Goal: Answer question/provide support

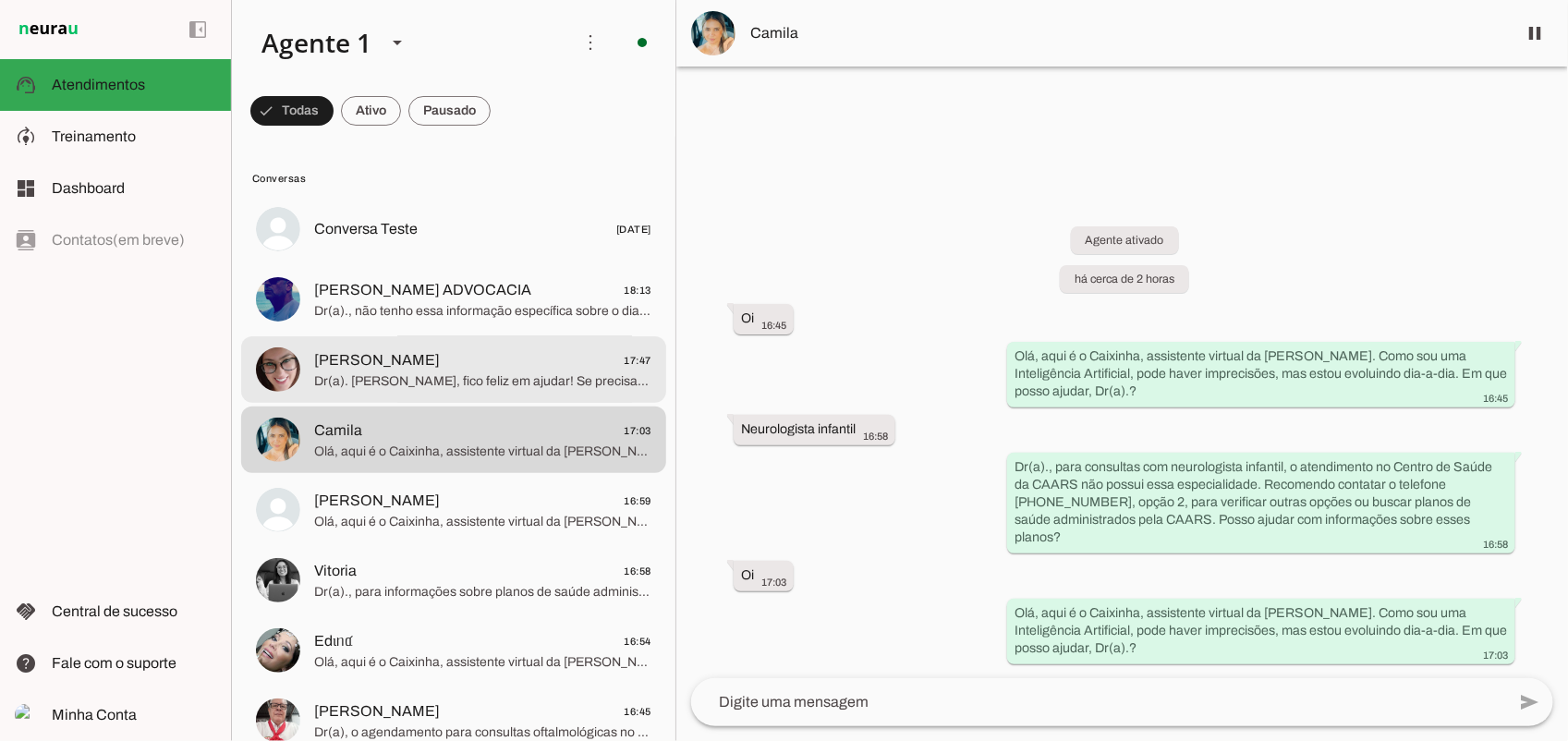
click at [308, 263] on md-item "Fernanda 17:47 Dr(a). Fernanda, fico feliz em ajudar! Se precisar, estarei por …" at bounding box center [454, 228] width 425 height 66
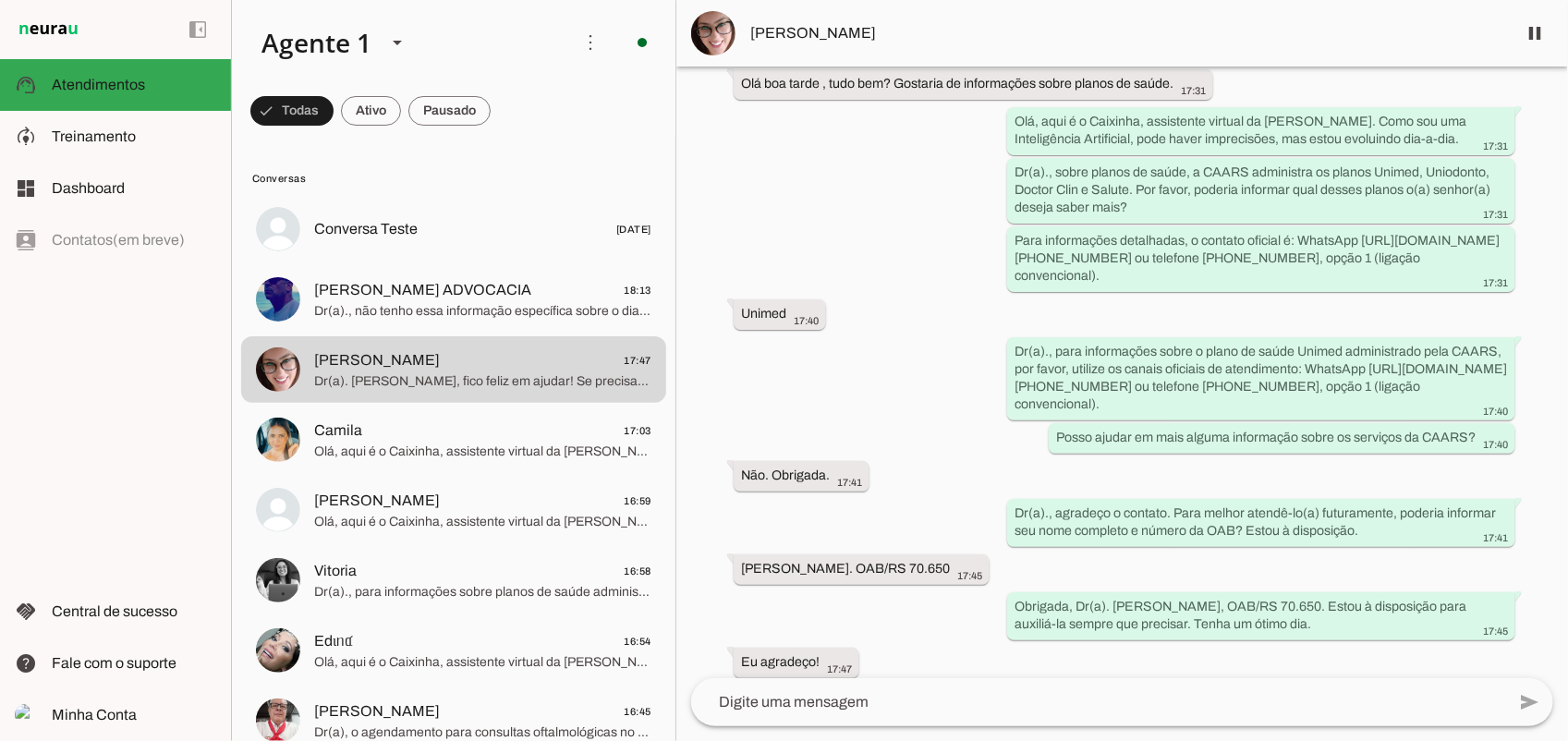
scroll to position [183, 0]
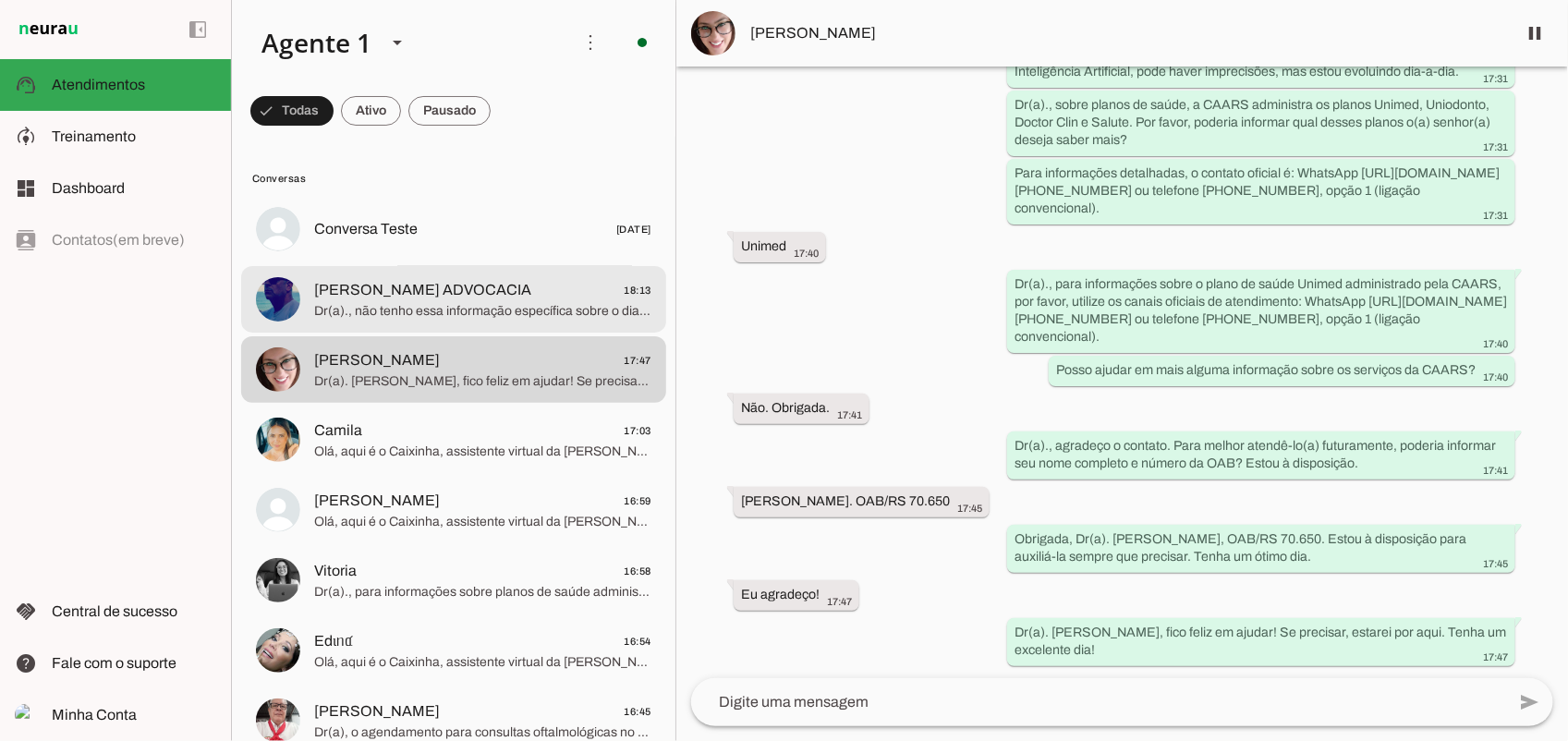
click at [465, 317] on span "Dr(a)., não tenho essa informação específica sobre o dia da consulta com a dent…" at bounding box center [483, 310] width 338 height 18
